Goal: Task Accomplishment & Management: Complete application form

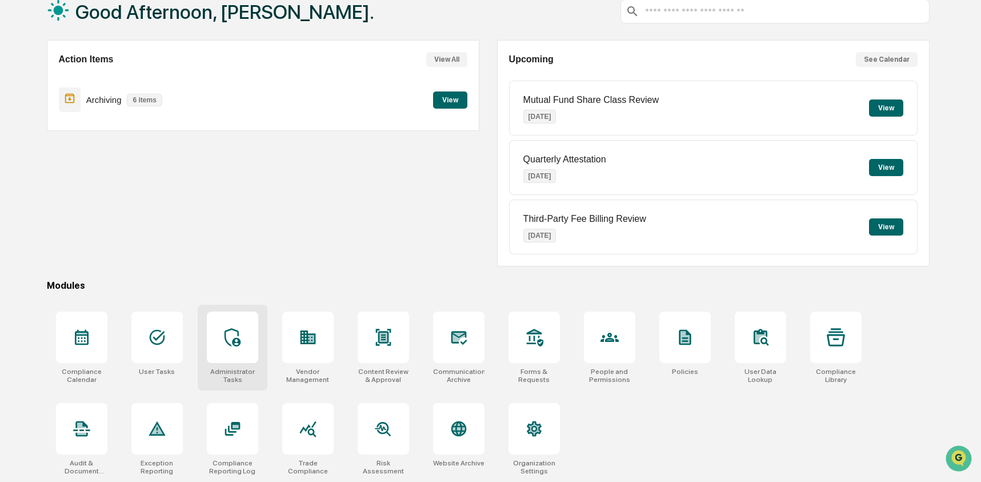
scroll to position [74, 0]
click at [246, 414] on div at bounding box center [232, 428] width 51 height 51
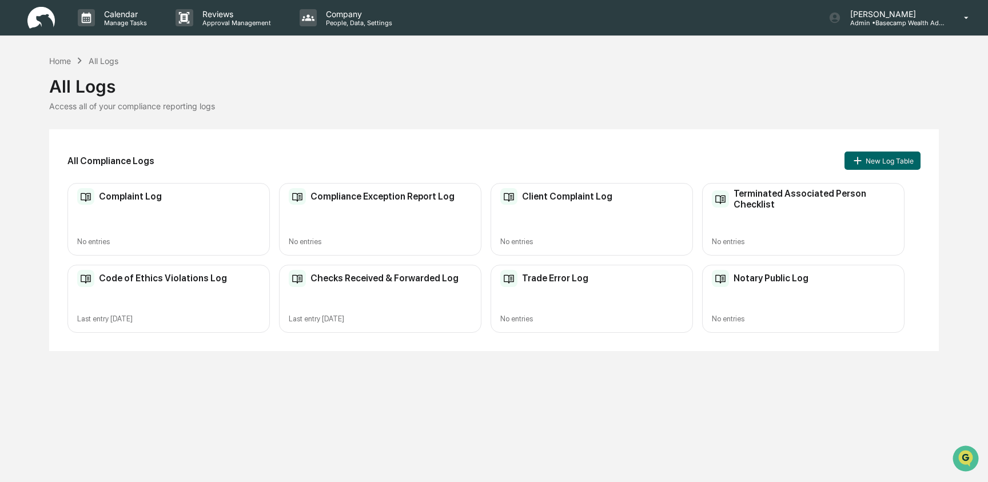
click at [157, 206] on div "Complaint Log No entries" at bounding box center [168, 219] width 202 height 73
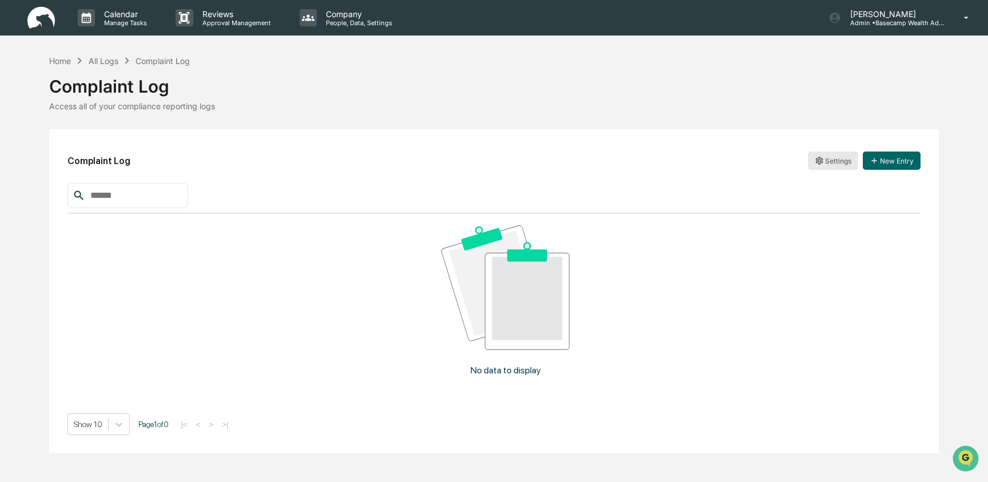
click at [821, 166] on html "Calendar Manage Tasks Reviews Approval Management Company People, Data, Setting…" at bounding box center [494, 241] width 988 height 482
click at [817, 204] on div "Archive" at bounding box center [832, 202] width 73 height 18
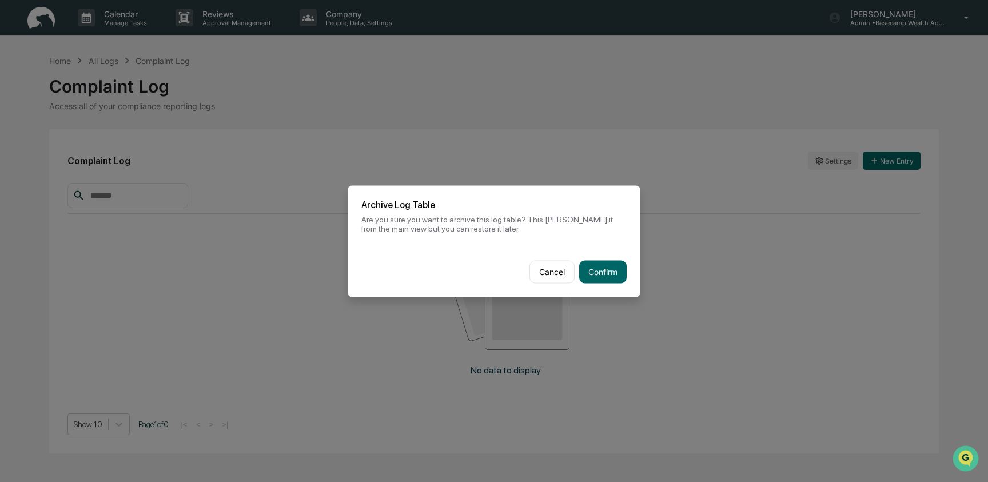
click at [628, 273] on div "Cancel Confirm" at bounding box center [494, 271] width 293 height 50
click at [617, 272] on button "Confirm" at bounding box center [602, 271] width 47 height 23
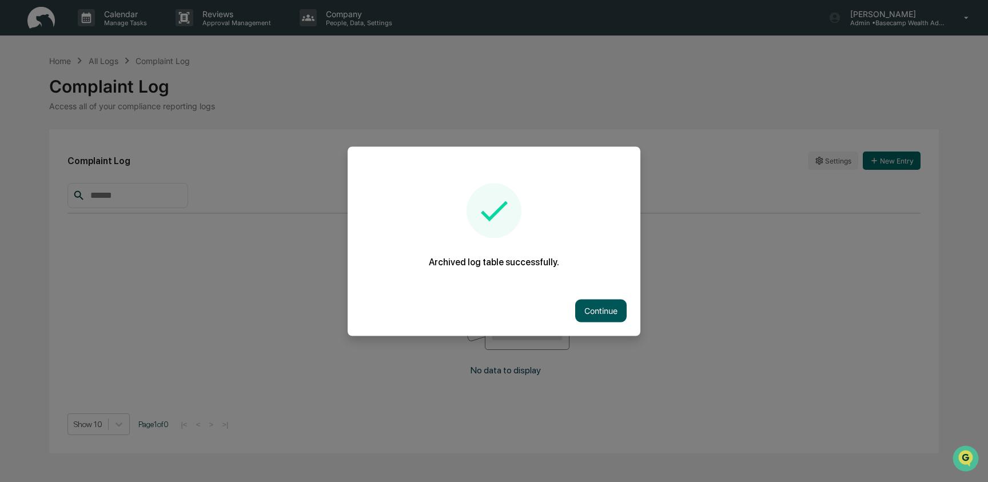
click at [591, 309] on button "Continue" at bounding box center [600, 310] width 51 height 23
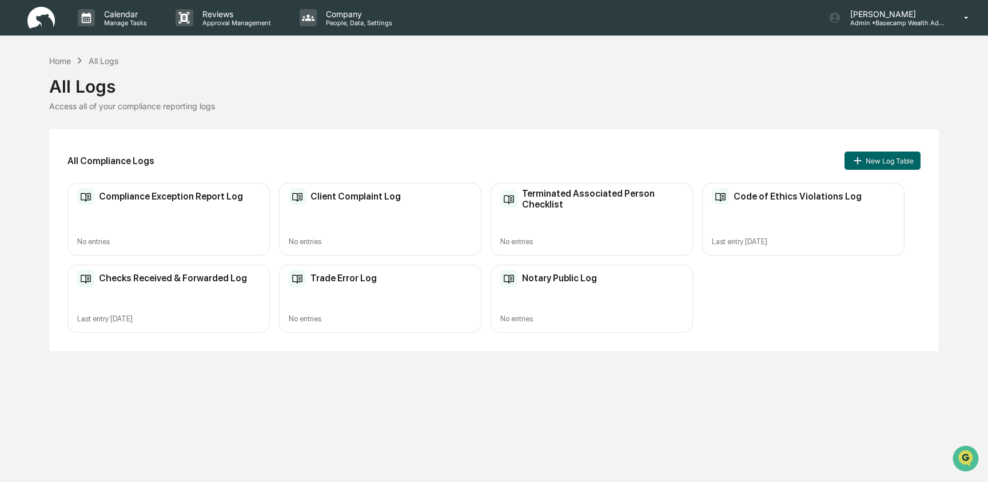
click at [564, 296] on div "Notary Public Log No entries" at bounding box center [591, 299] width 202 height 68
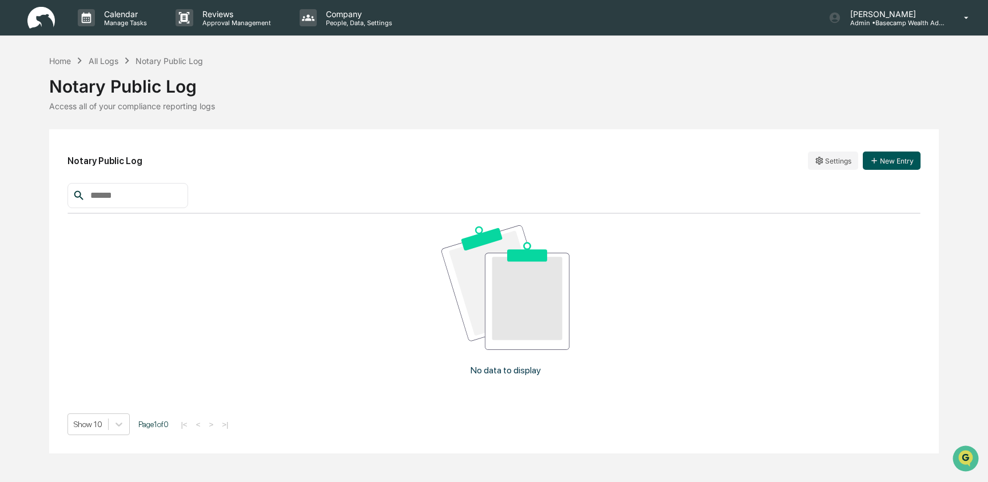
click at [885, 159] on button "New Entry" at bounding box center [892, 160] width 58 height 18
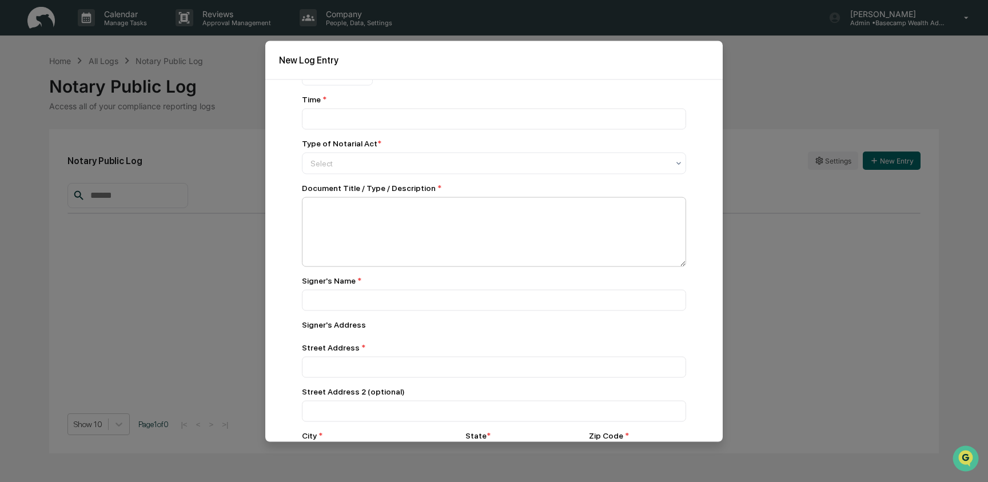
scroll to position [36, 0]
click at [369, 163] on div at bounding box center [489, 165] width 358 height 11
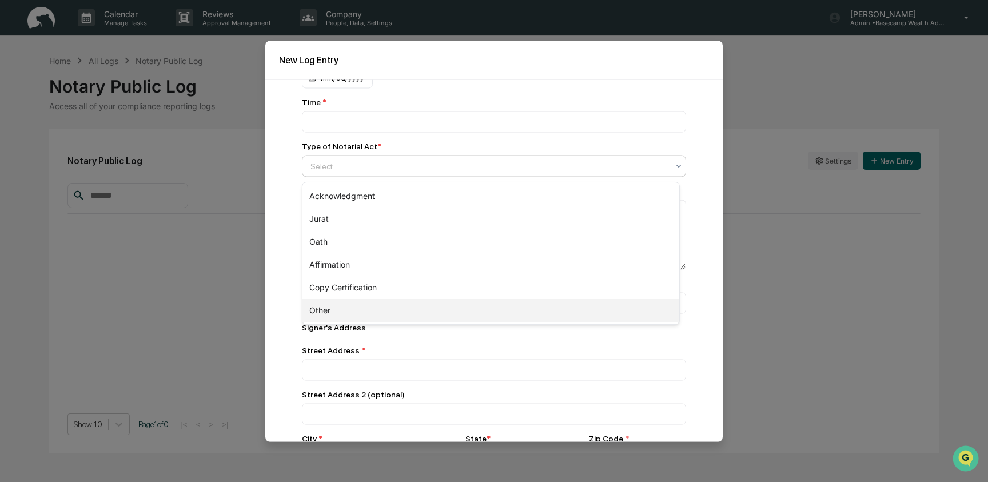
click at [358, 313] on div "Other" at bounding box center [490, 310] width 377 height 23
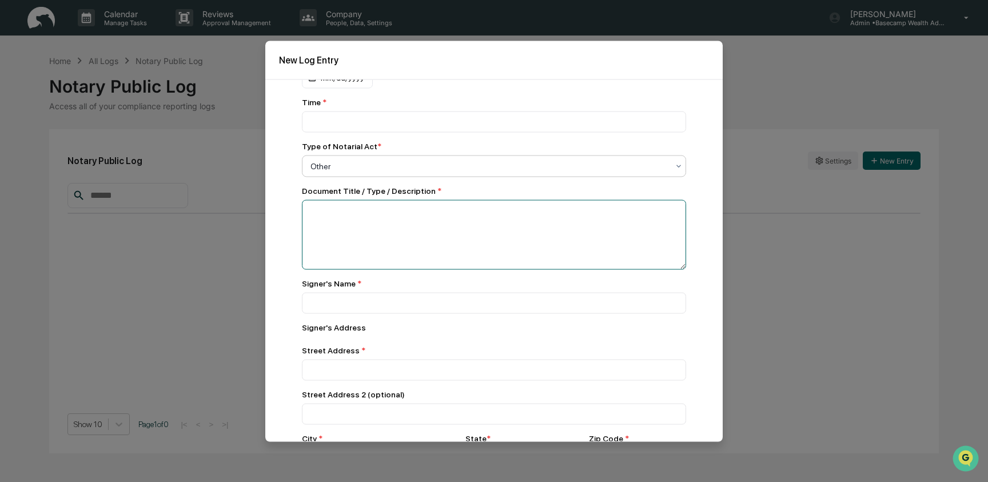
click at [365, 219] on textarea at bounding box center [494, 235] width 384 height 70
click at [361, 169] on div at bounding box center [489, 165] width 358 height 11
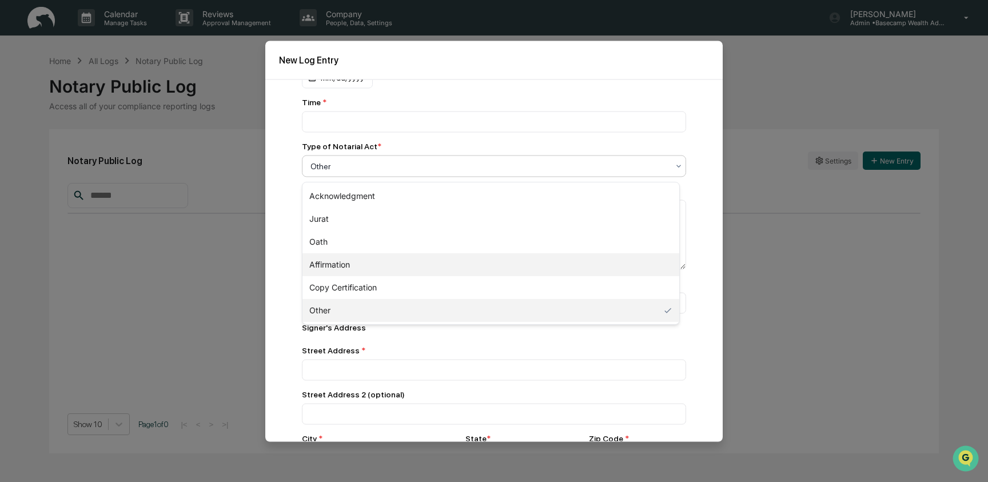
click at [357, 254] on div "Affirmation" at bounding box center [490, 264] width 377 height 23
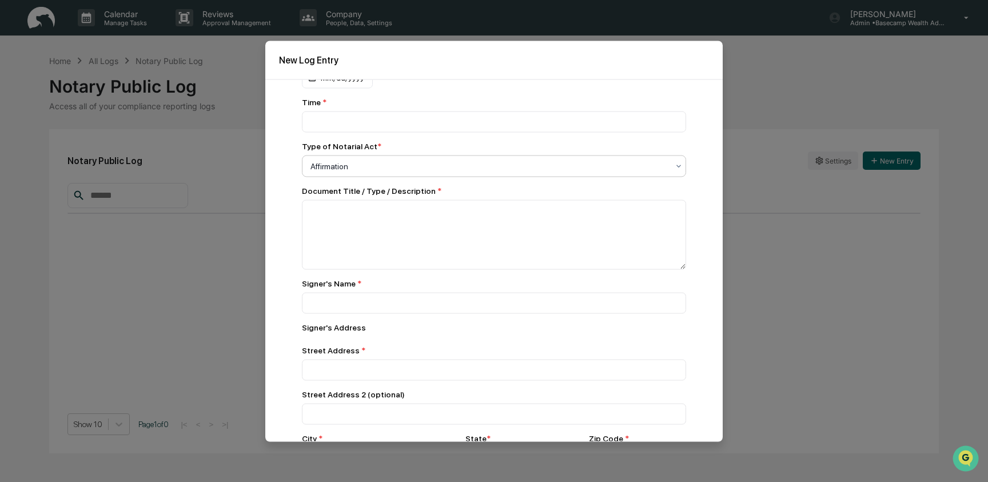
click at [368, 163] on div at bounding box center [489, 165] width 358 height 11
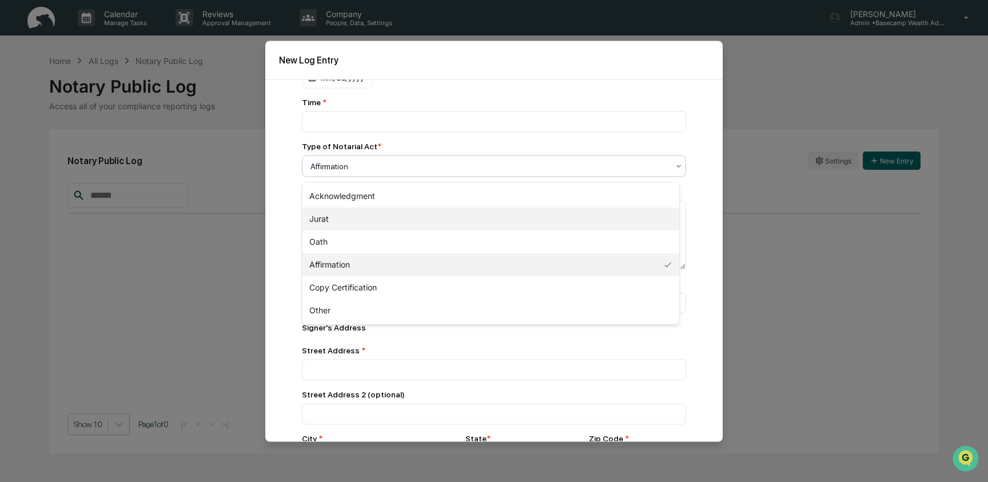
click at [492, 208] on div "Jurat" at bounding box center [490, 219] width 377 height 23
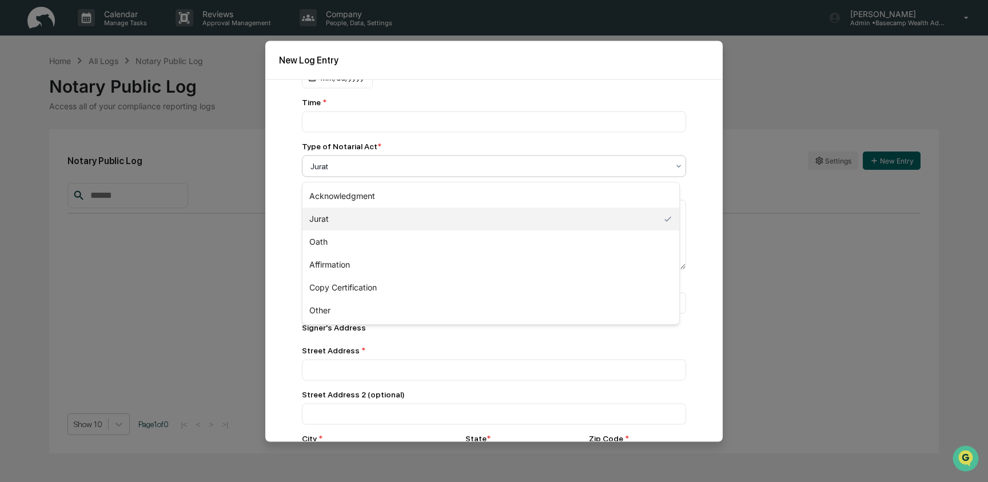
click at [489, 165] on div at bounding box center [489, 165] width 358 height 11
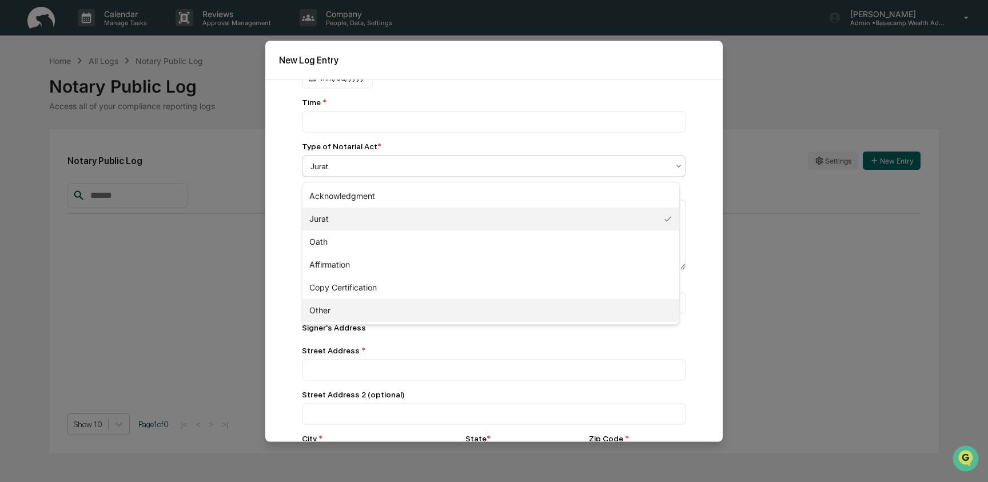
click at [436, 309] on div "Other" at bounding box center [490, 310] width 377 height 23
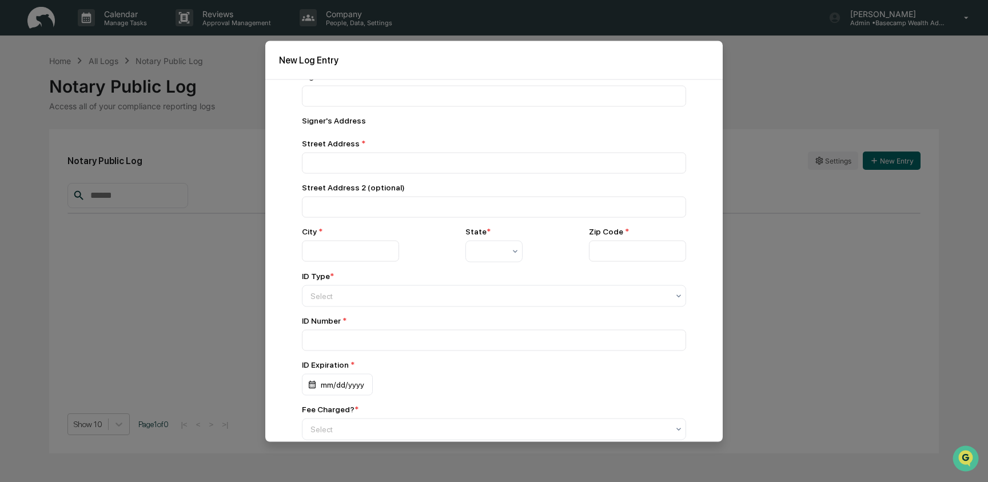
scroll to position [245, 0]
click at [410, 300] on div at bounding box center [489, 293] width 358 height 11
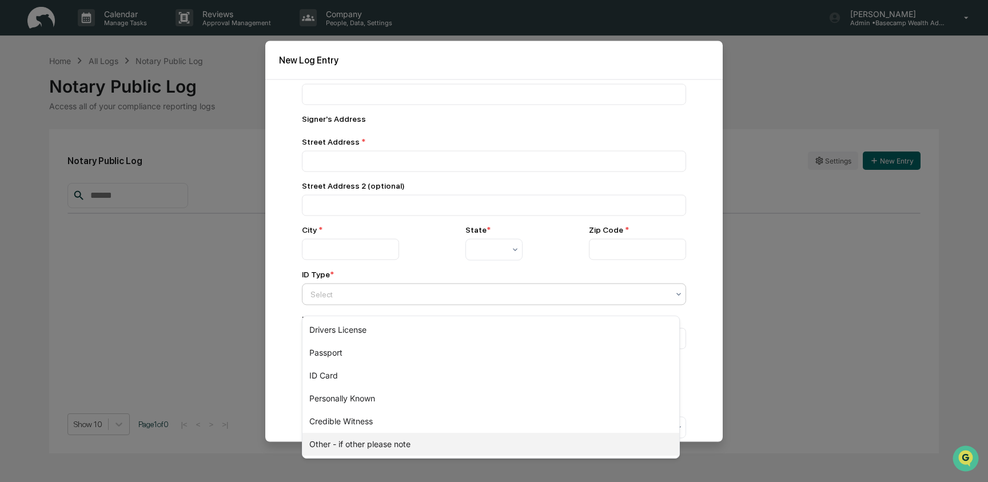
click at [410, 438] on div "Other - if other please note" at bounding box center [490, 444] width 377 height 23
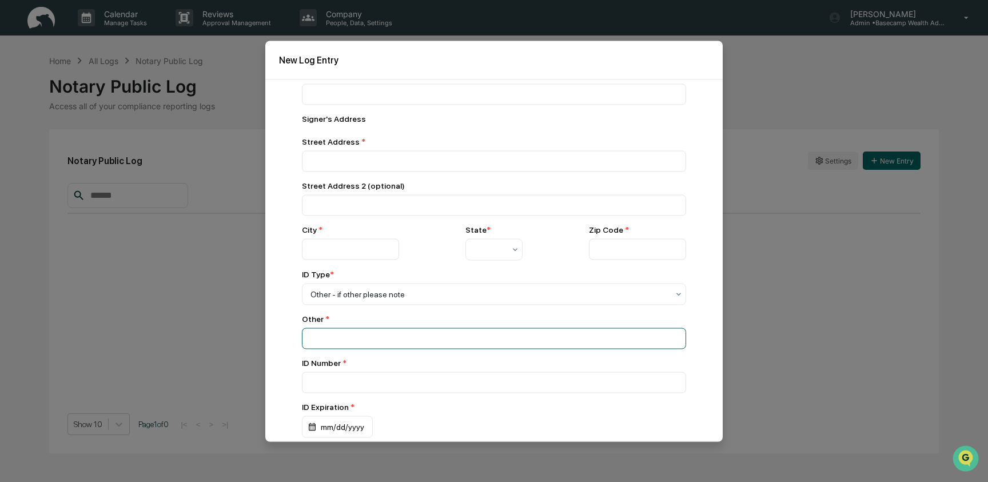
click at [393, 344] on input at bounding box center [494, 338] width 384 height 21
click at [405, 302] on div "Other - if other please note" at bounding box center [489, 294] width 369 height 16
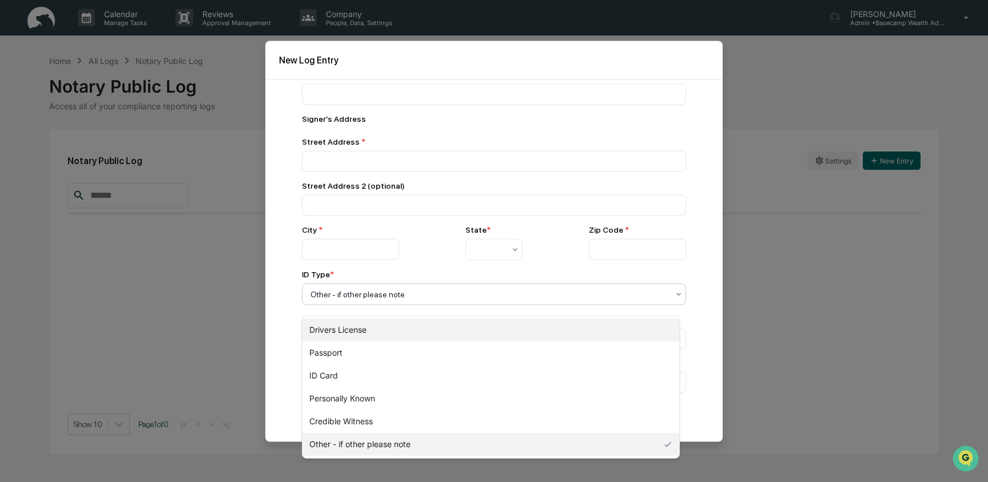
click at [401, 328] on div "Drivers License" at bounding box center [490, 329] width 377 height 23
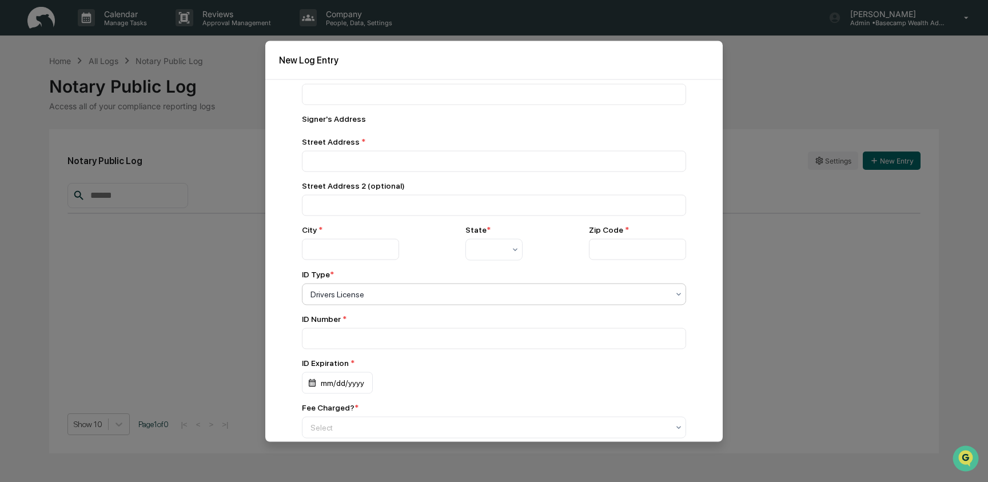
click at [378, 300] on div at bounding box center [489, 293] width 358 height 11
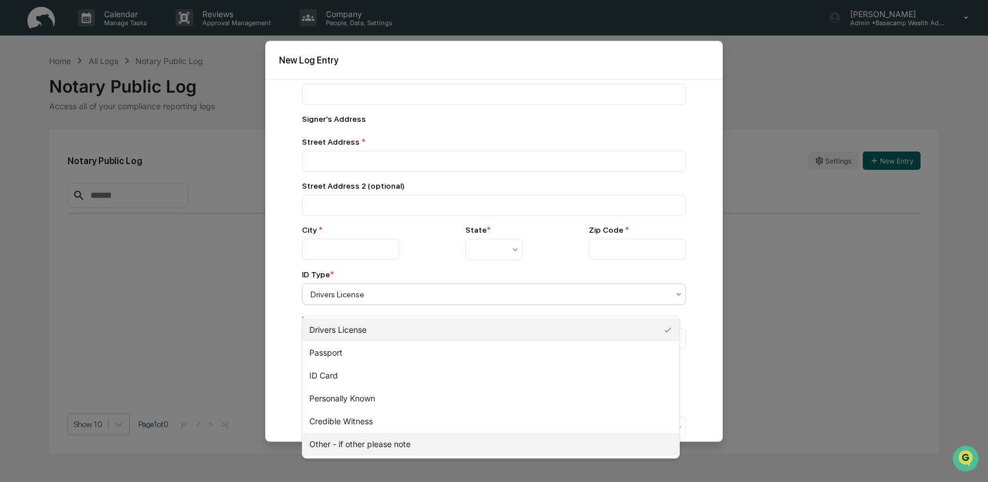
click at [385, 437] on div "Other - if other please note" at bounding box center [490, 444] width 377 height 23
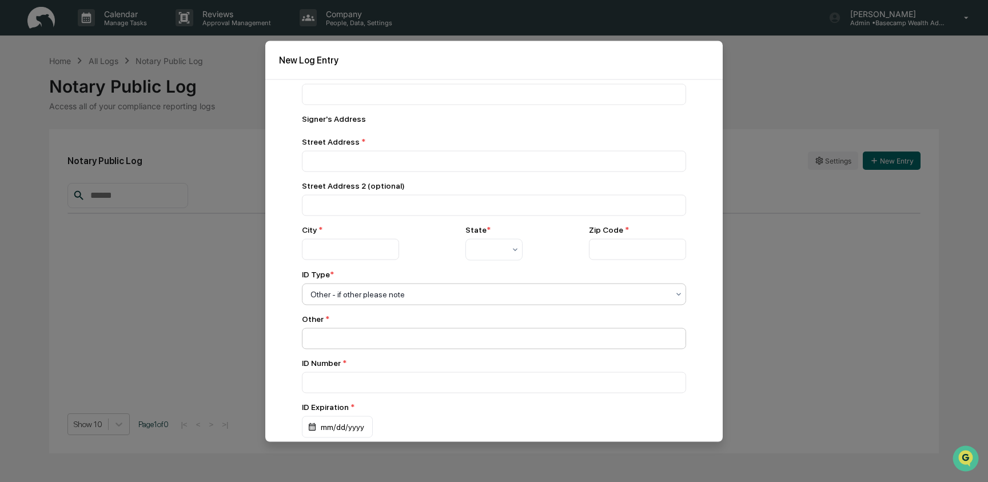
scroll to position [437, 0]
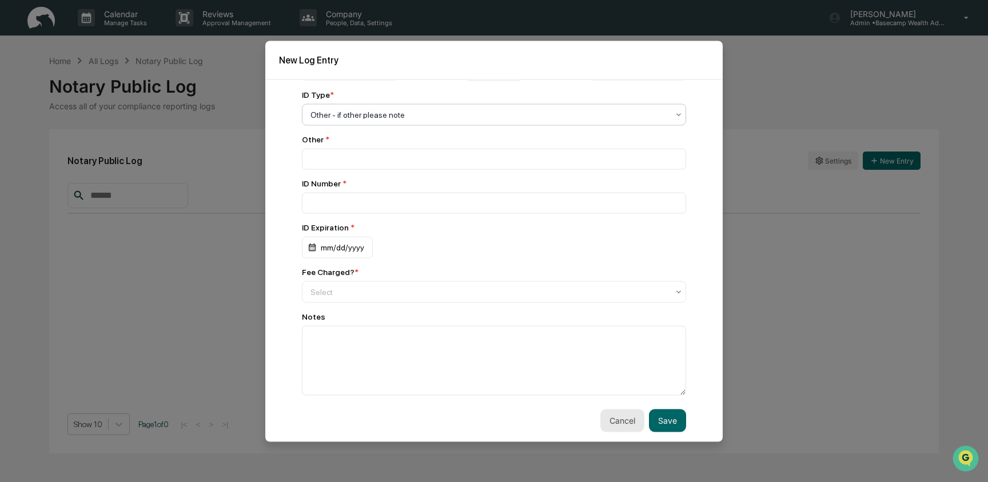
click at [616, 417] on button "Cancel" at bounding box center [622, 420] width 44 height 23
